Goal: Share content: Share content

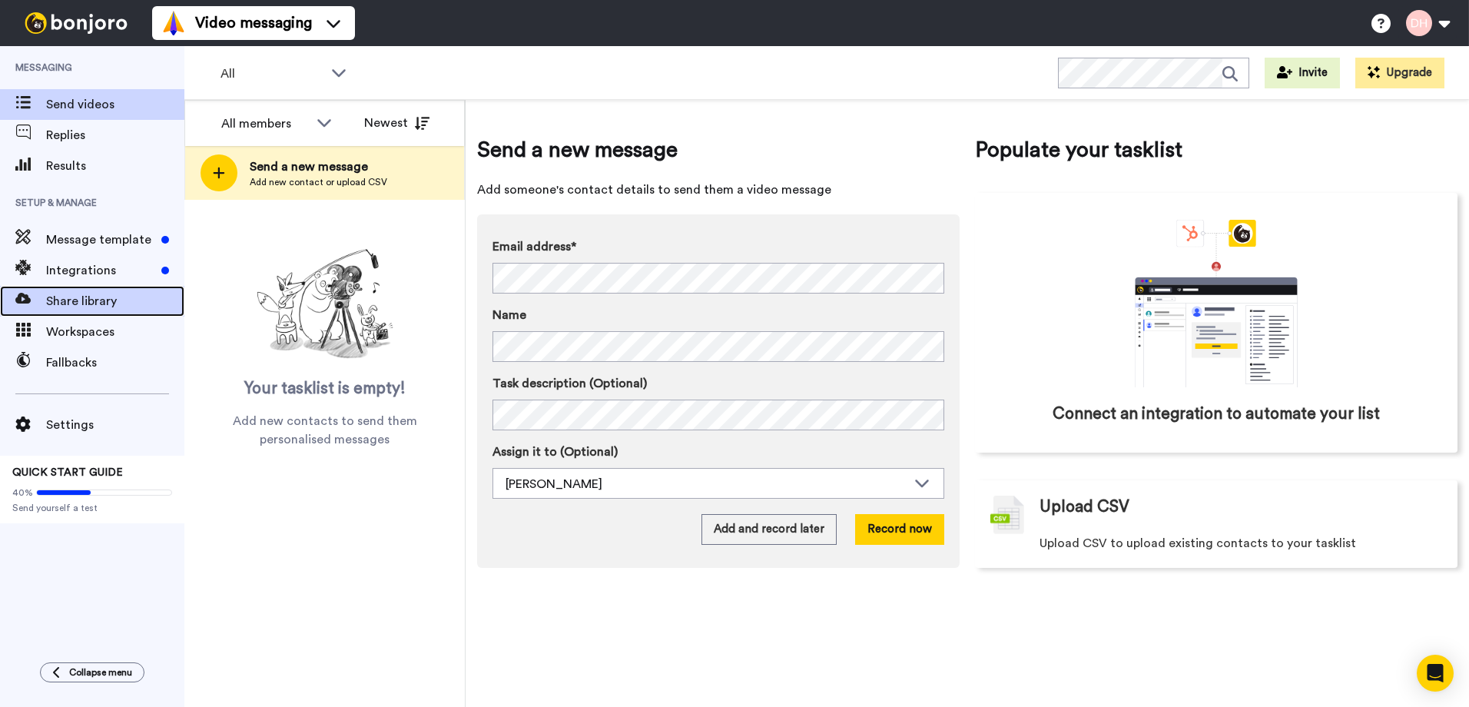
click at [84, 301] on span "Share library" at bounding box center [115, 301] width 138 height 18
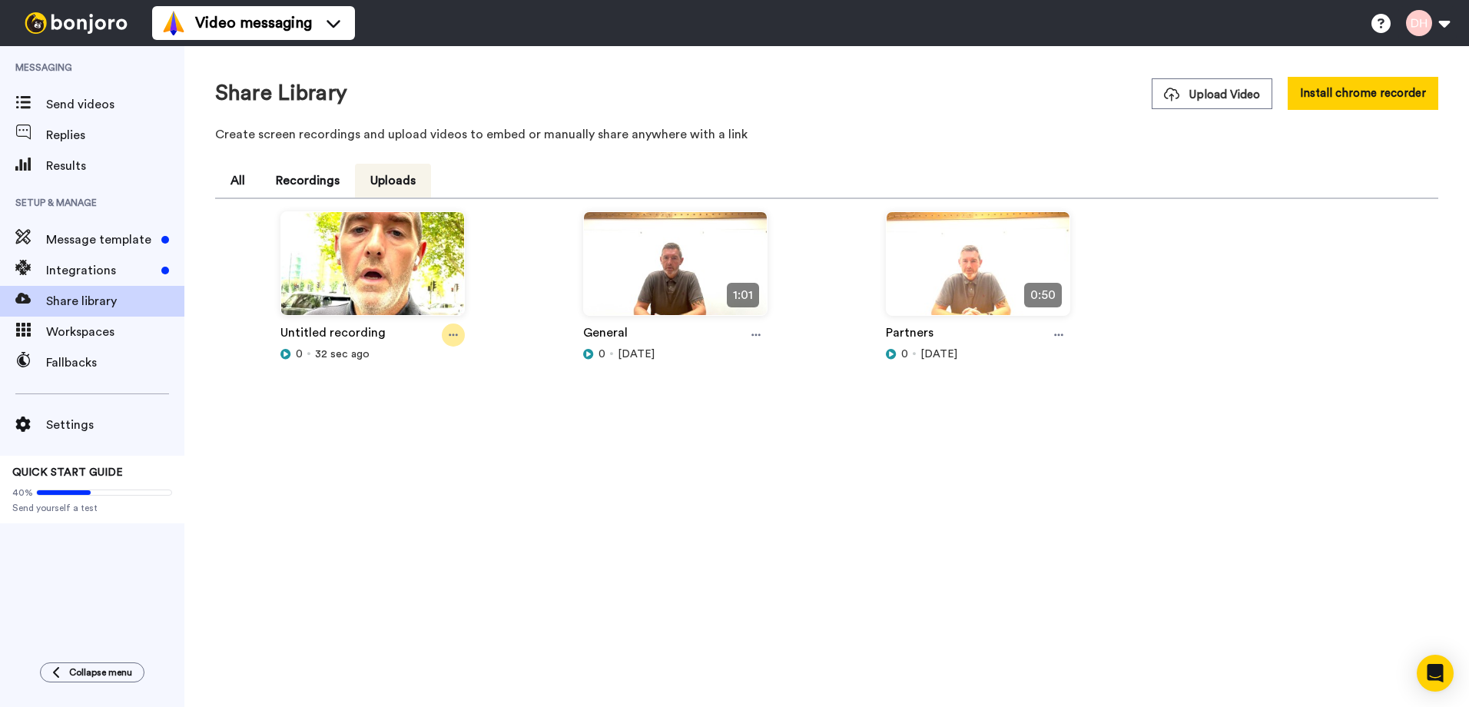
click at [456, 336] on icon at bounding box center [453, 335] width 9 height 2
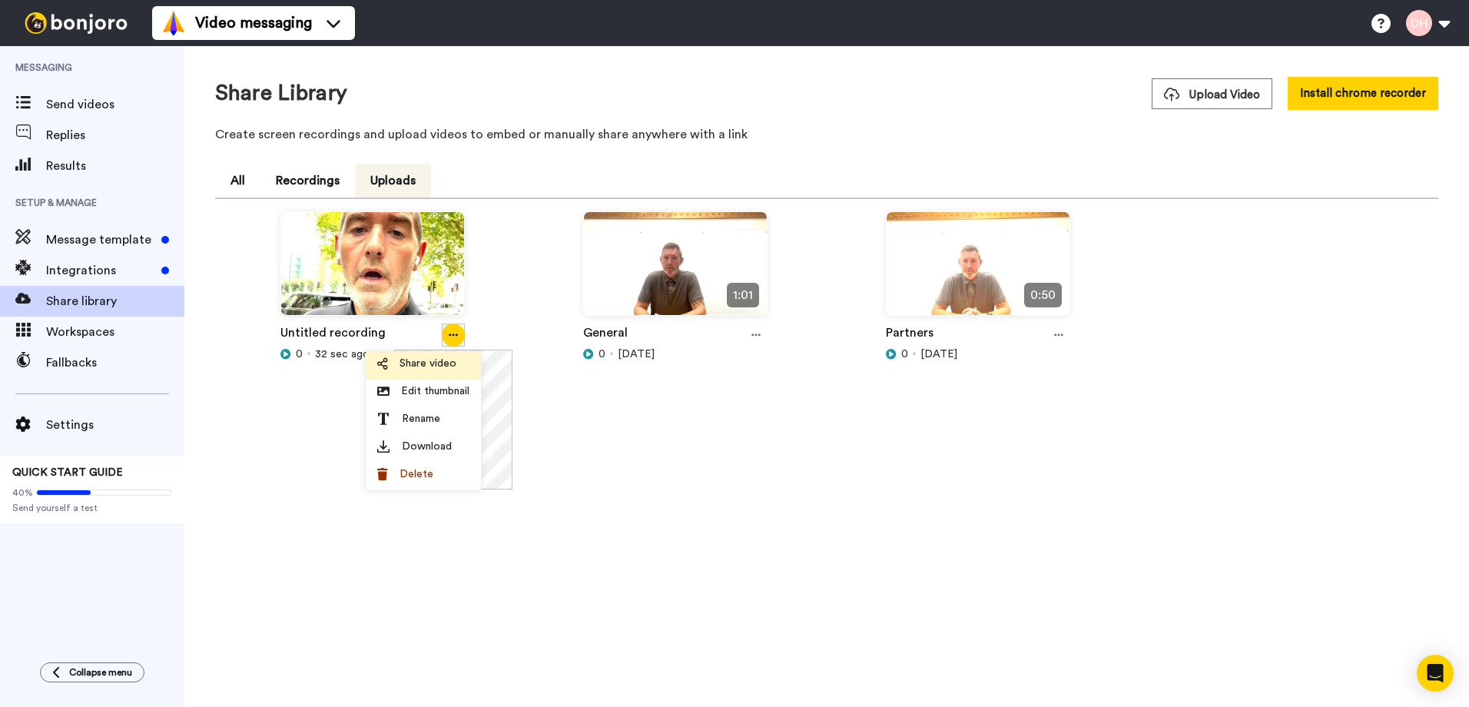
click at [446, 367] on span "Share video" at bounding box center [428, 363] width 57 height 15
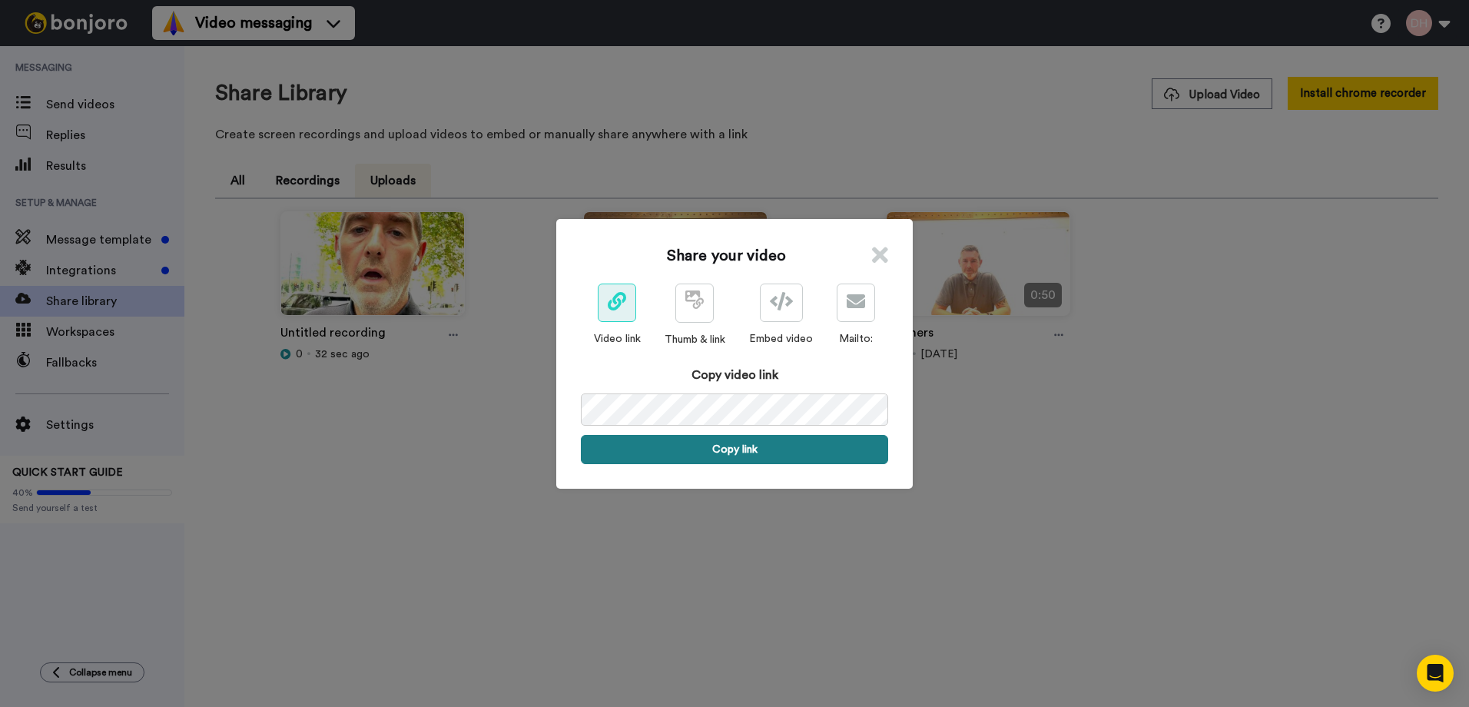
click at [745, 446] on button "Copy link" at bounding box center [734, 449] width 307 height 29
click at [875, 258] on icon at bounding box center [880, 255] width 16 height 23
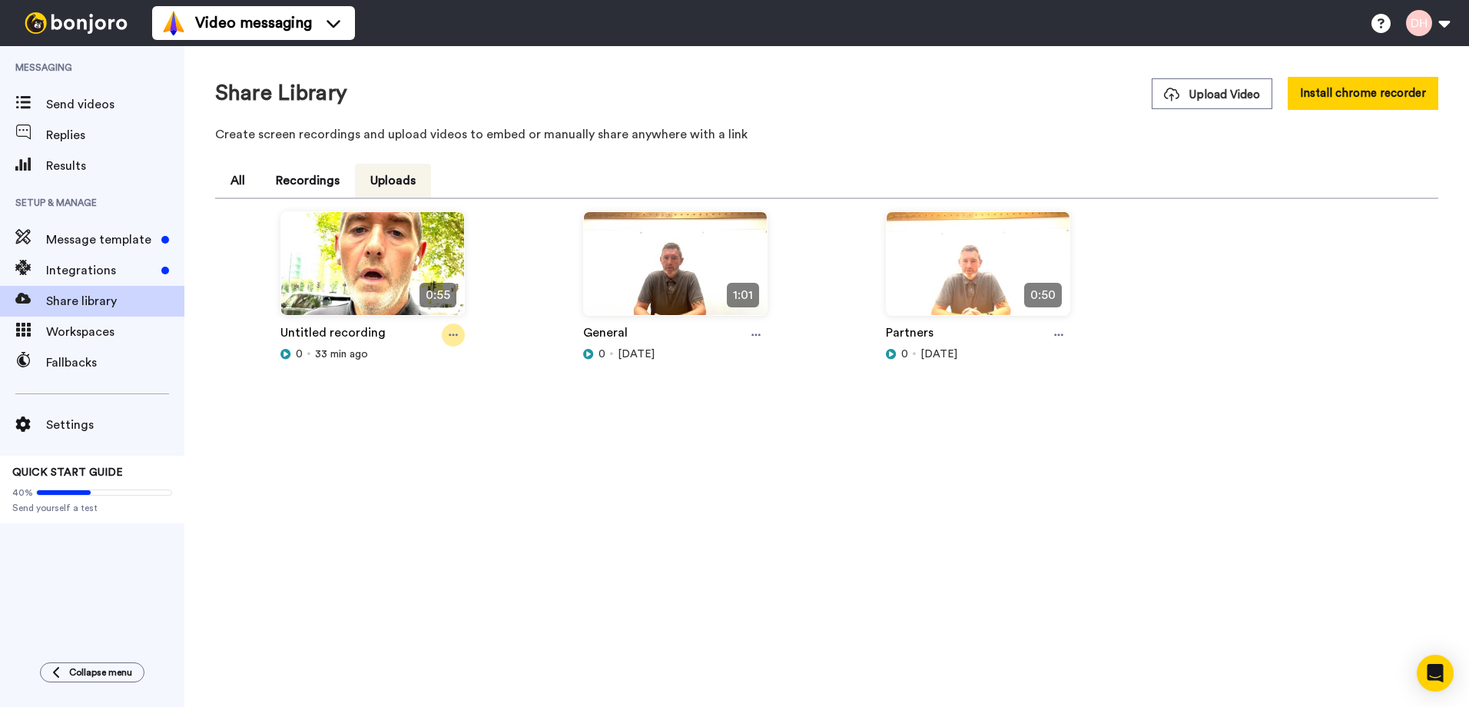
click at [456, 332] on icon at bounding box center [453, 335] width 9 height 11
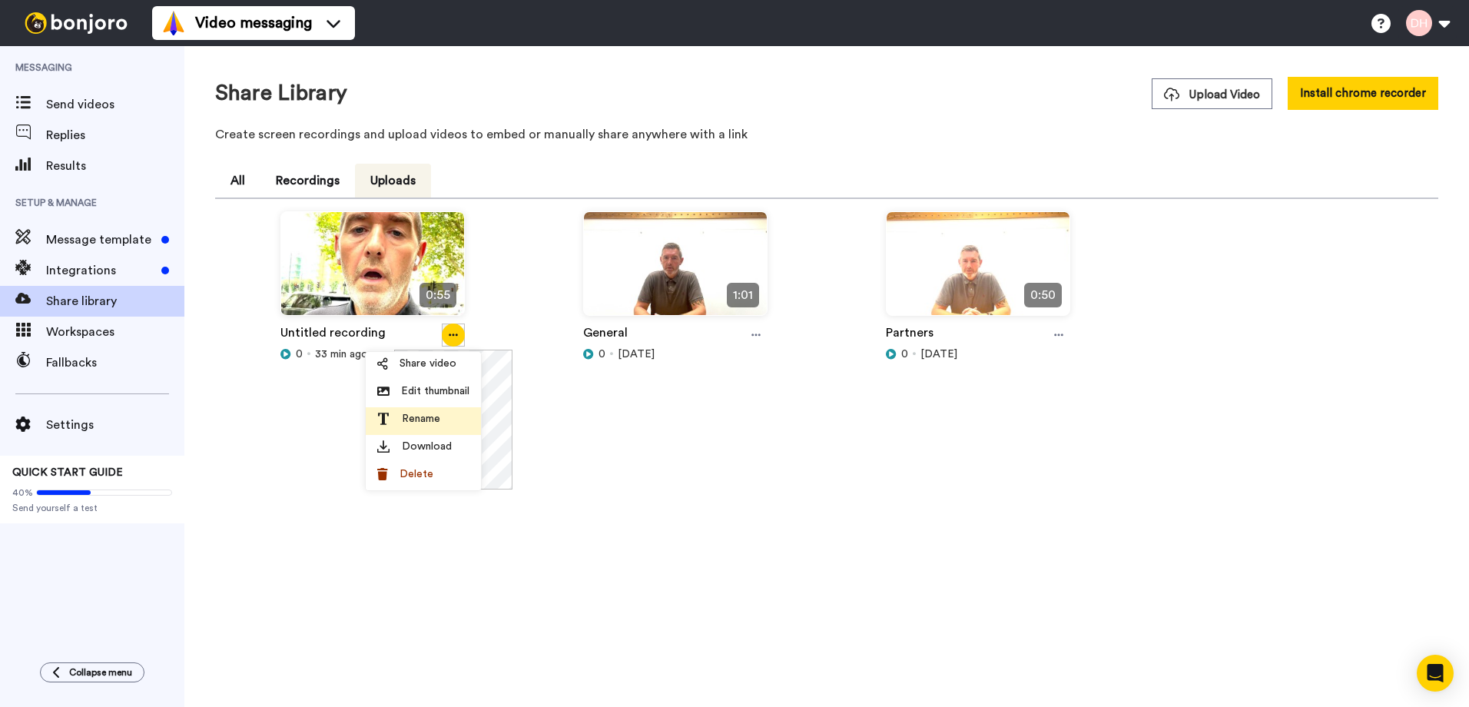
click at [433, 418] on span "Rename" at bounding box center [421, 418] width 38 height 15
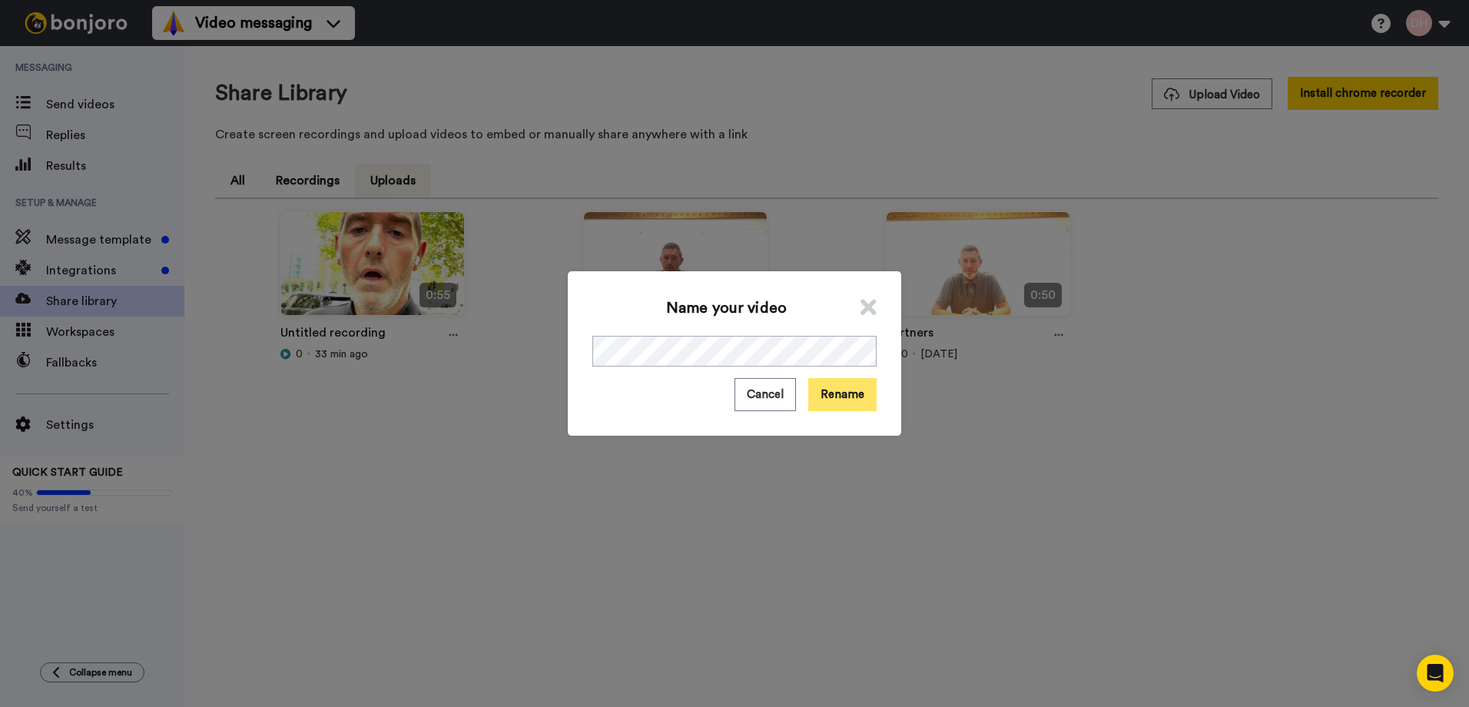
click at [830, 396] on button "Rename" at bounding box center [842, 394] width 68 height 33
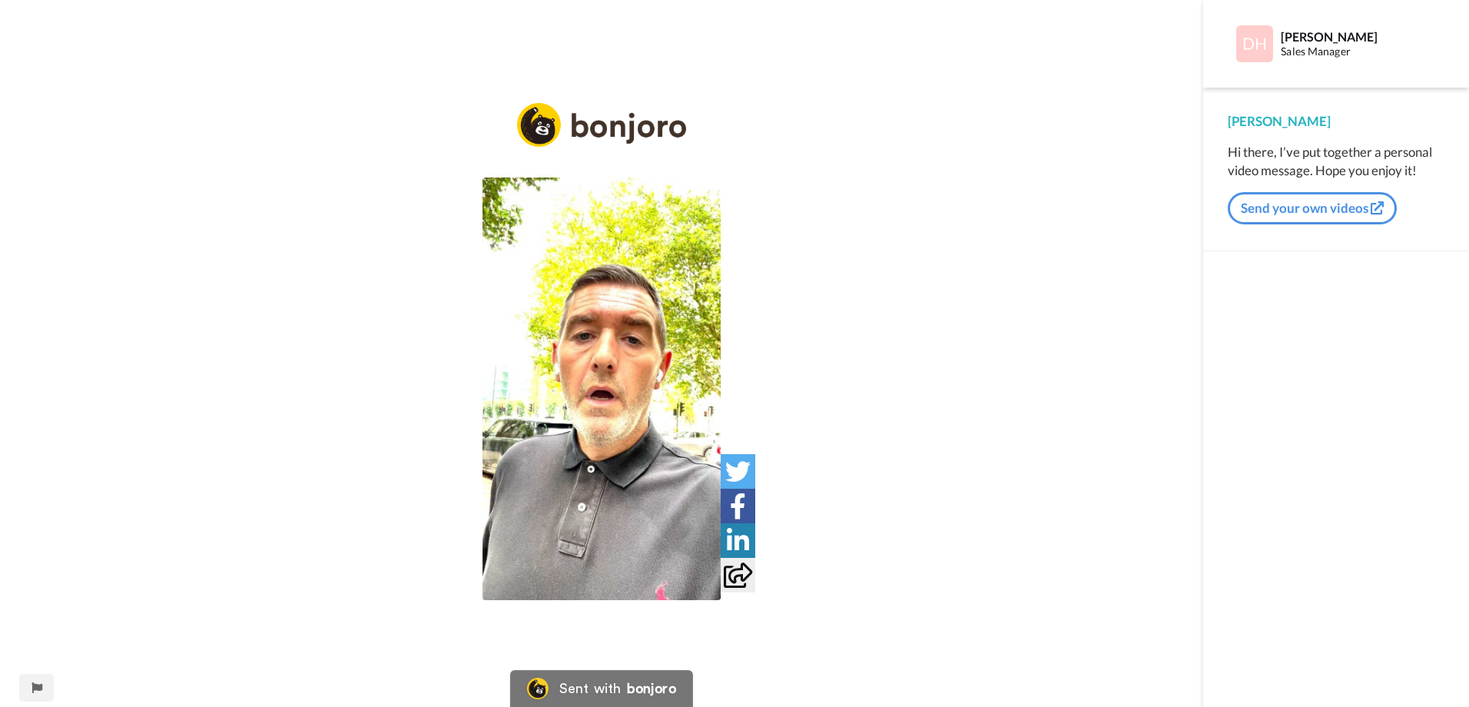
click at [617, 438] on img at bounding box center [602, 389] width 238 height 423
click at [695, 570] on img at bounding box center [700, 571] width 16 height 16
